Goal: Navigation & Orientation: Find specific page/section

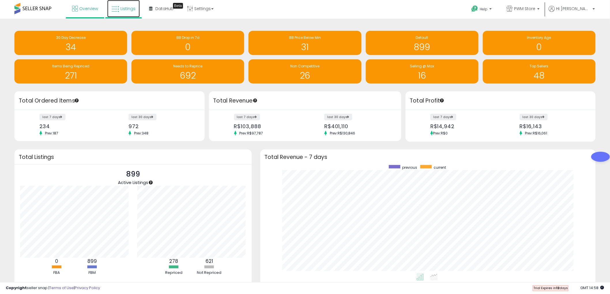
click at [125, 7] on span "Listings" at bounding box center [128, 9] width 15 height 6
